Goal: Information Seeking & Learning: Check status

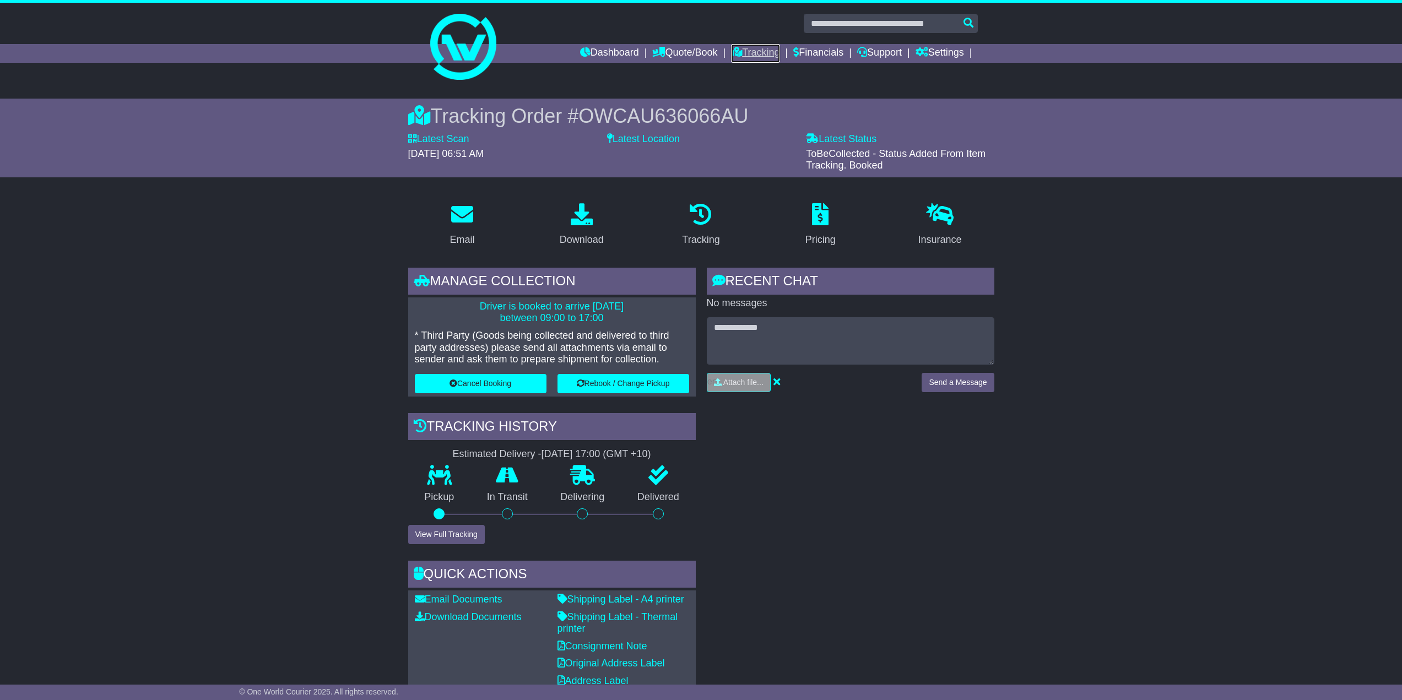
click at [753, 53] on link "Tracking" at bounding box center [755, 53] width 48 height 19
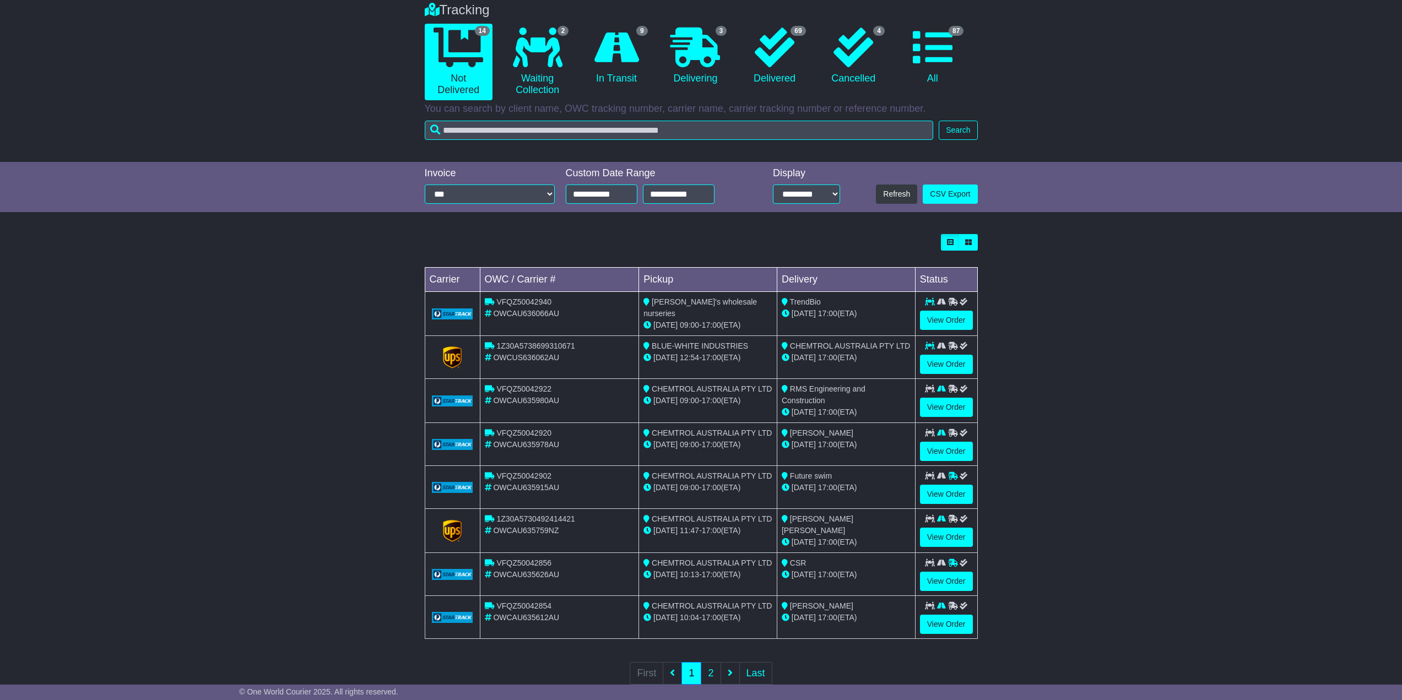
scroll to position [110, 0]
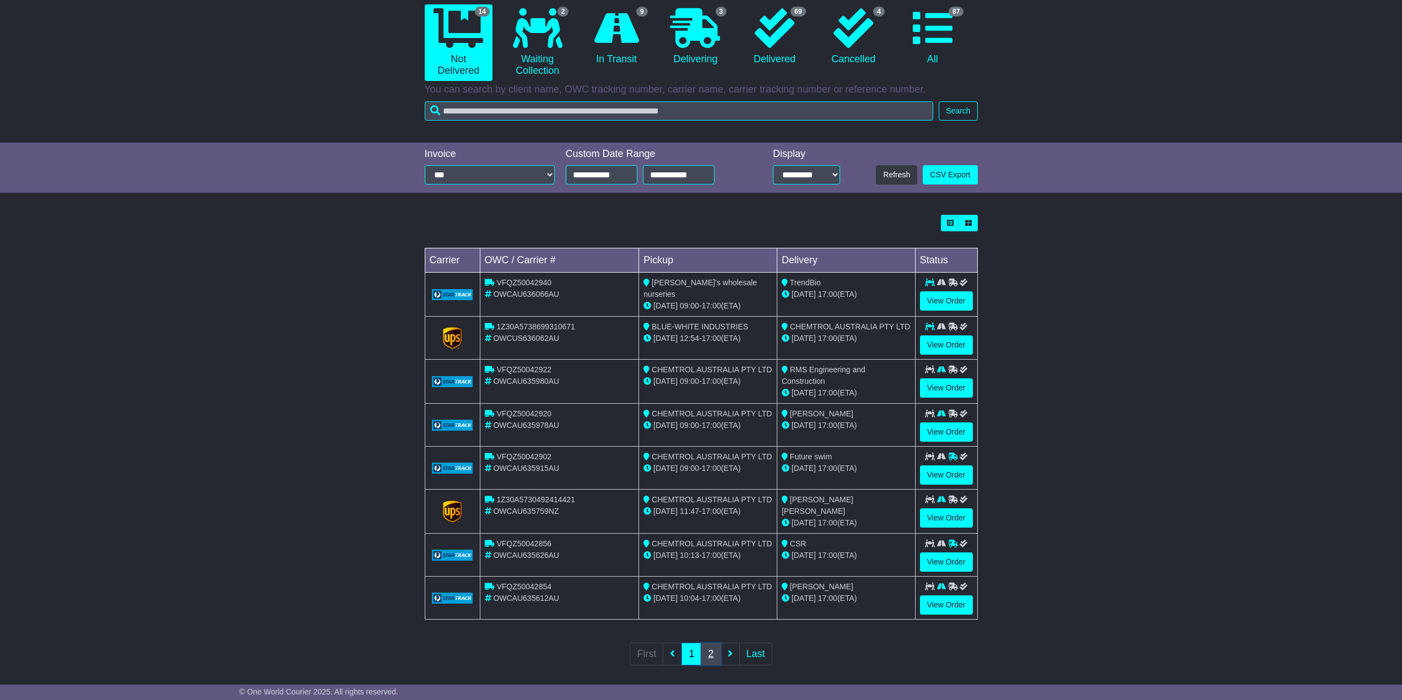
click at [709, 649] on link "2" at bounding box center [711, 654] width 20 height 23
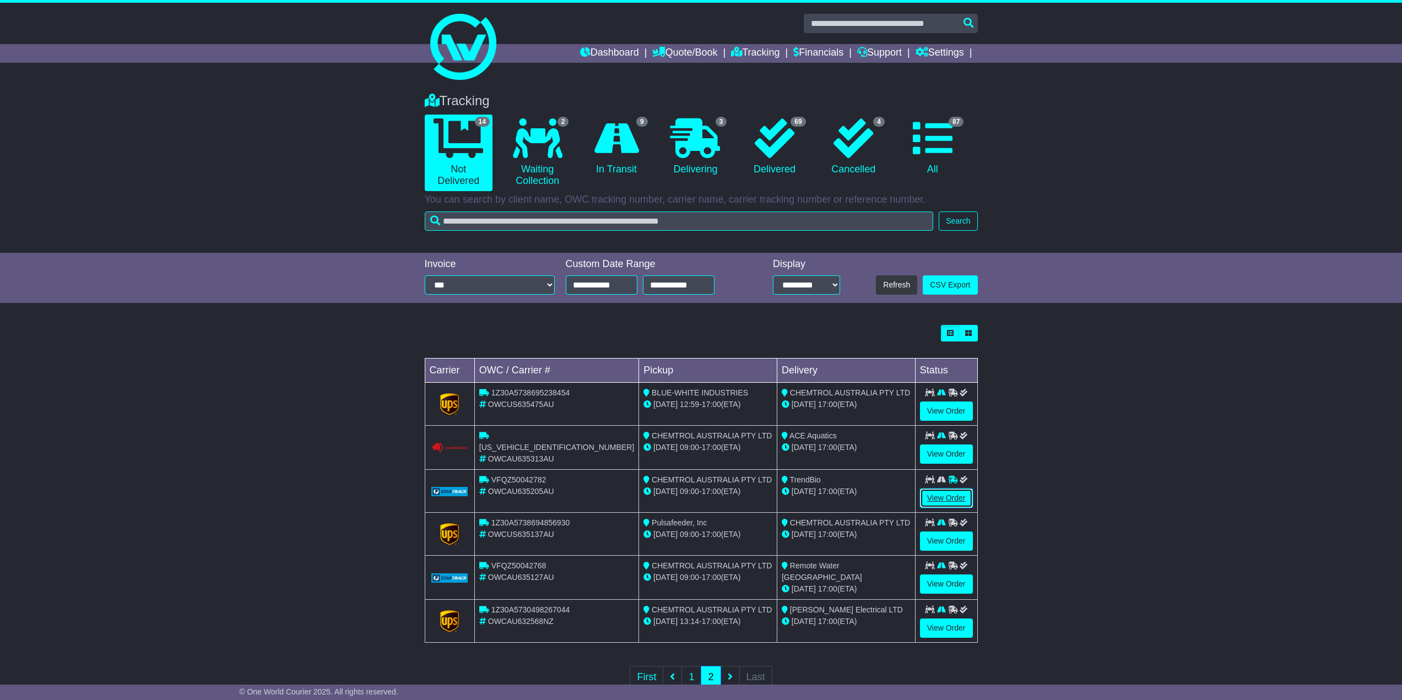
click at [943, 496] on link "View Order" at bounding box center [946, 498] width 53 height 19
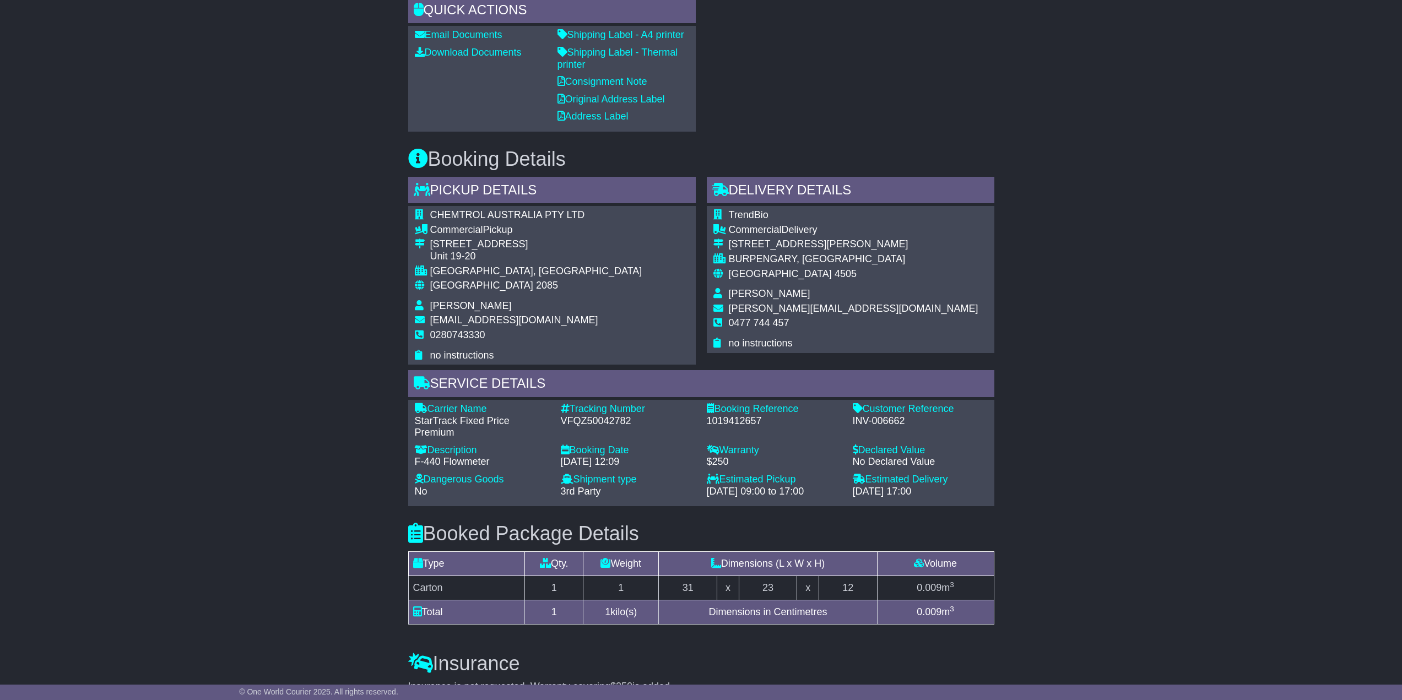
scroll to position [441, 0]
